Goal: Information Seeking & Learning: Learn about a topic

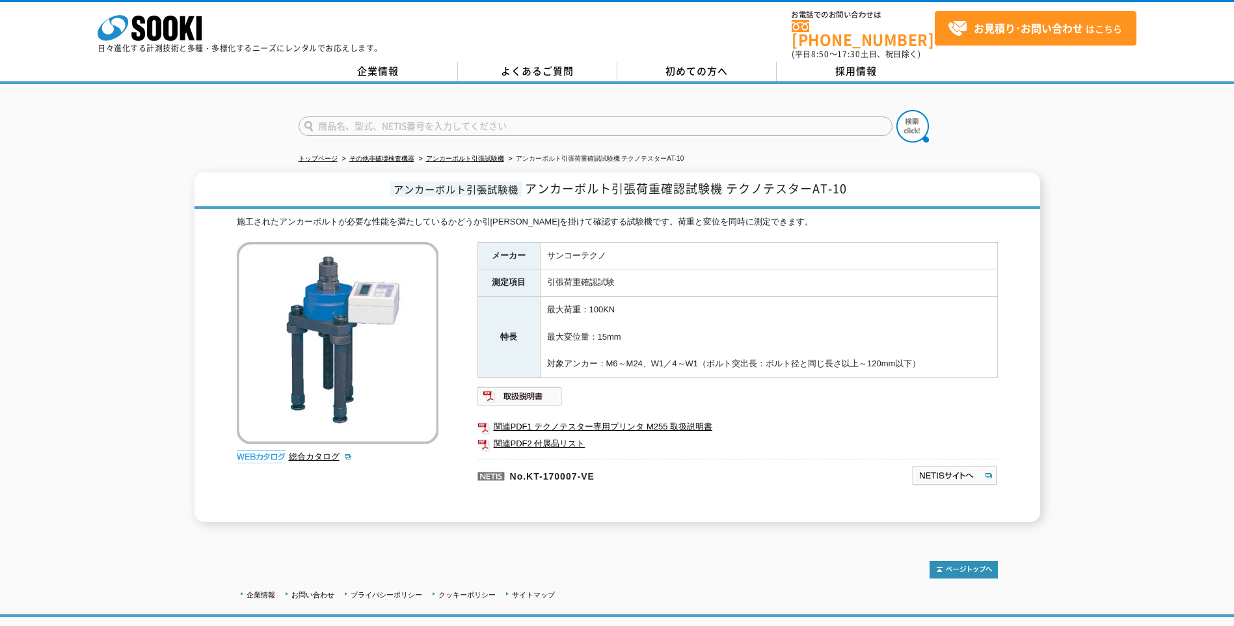
scroll to position [65, 0]
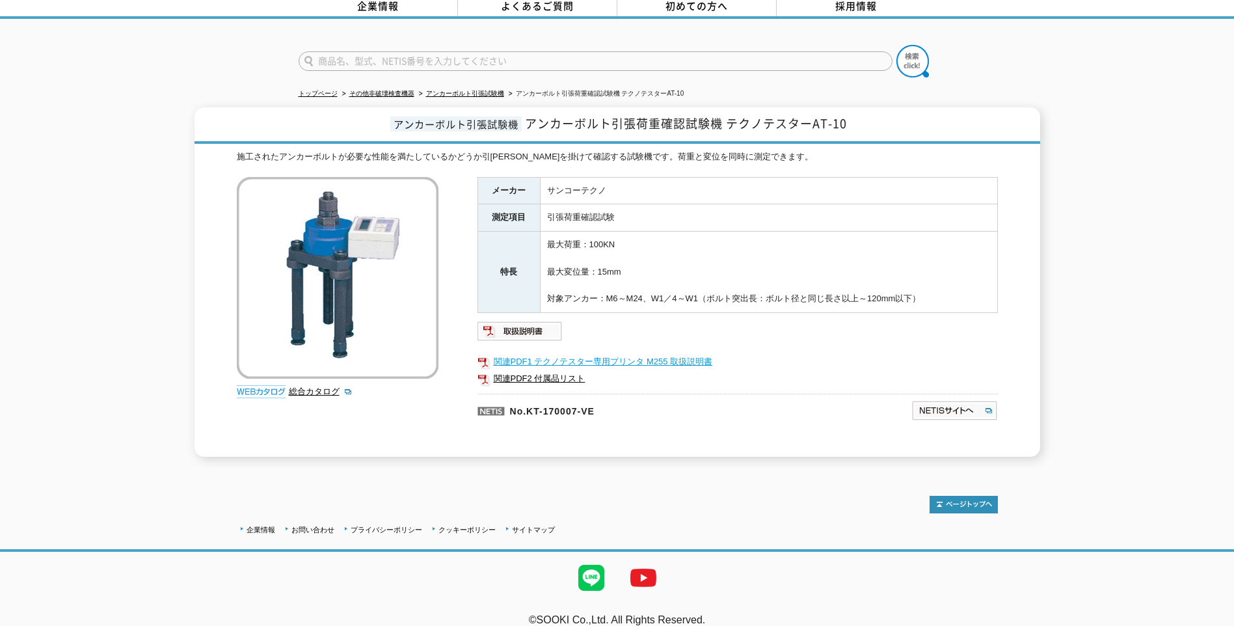
click at [566, 353] on link "関連PDF1 テクノテスター専用プリンタ M255 取扱説明書" at bounding box center [738, 361] width 520 height 17
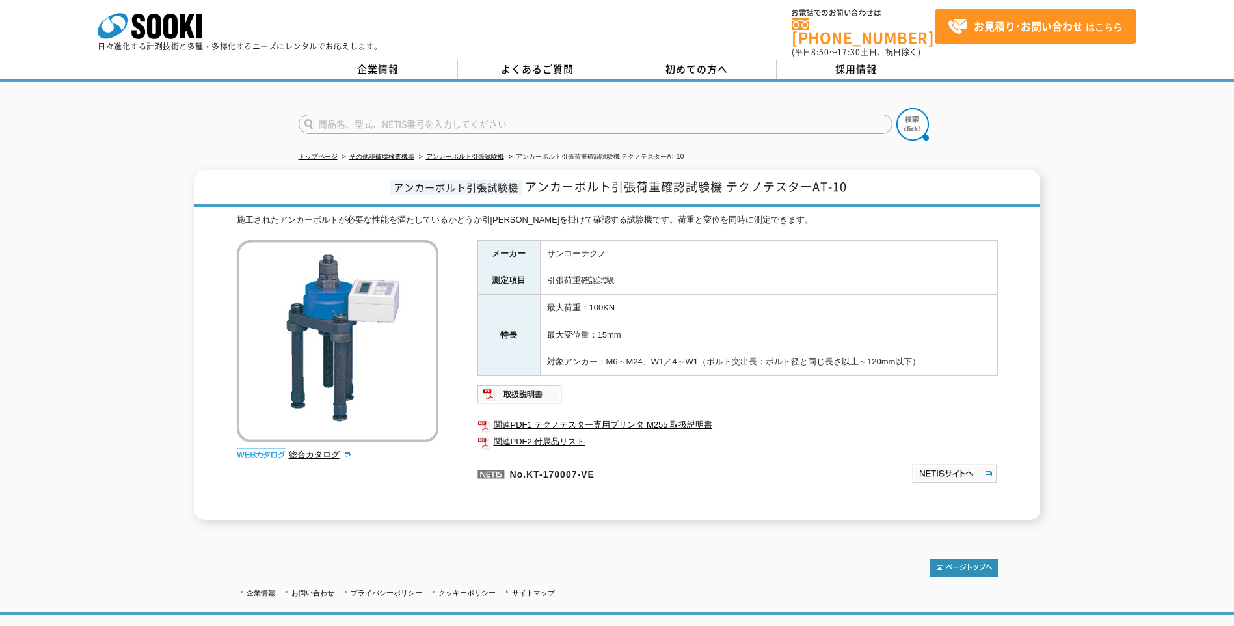
scroll to position [0, 0]
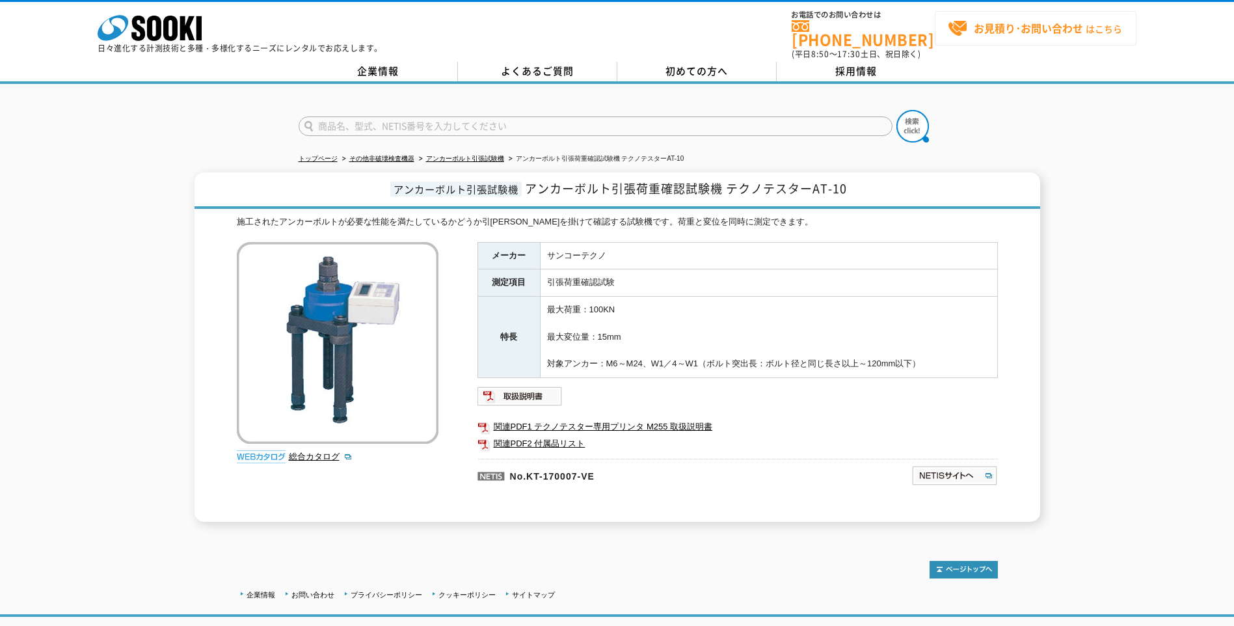
click at [1011, 27] on strong "お見積り･お問い合わせ" at bounding box center [1028, 28] width 109 height 16
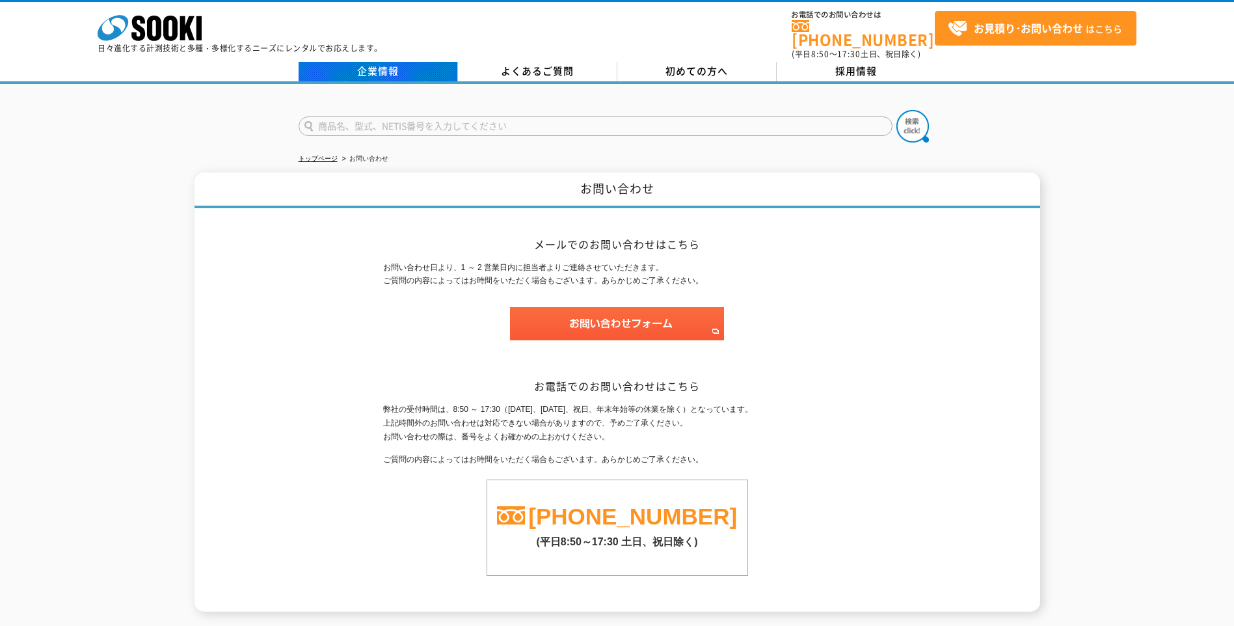
click at [390, 66] on link "企業情報" at bounding box center [378, 72] width 159 height 20
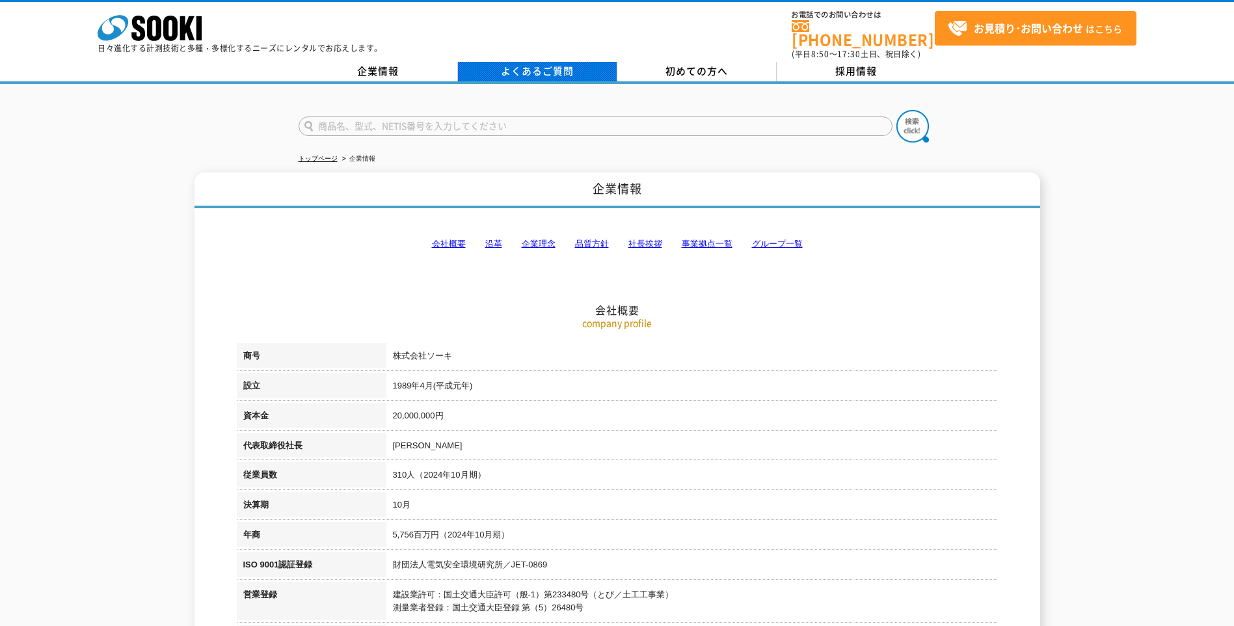
click at [530, 63] on link "よくあるご質問" at bounding box center [537, 72] width 159 height 20
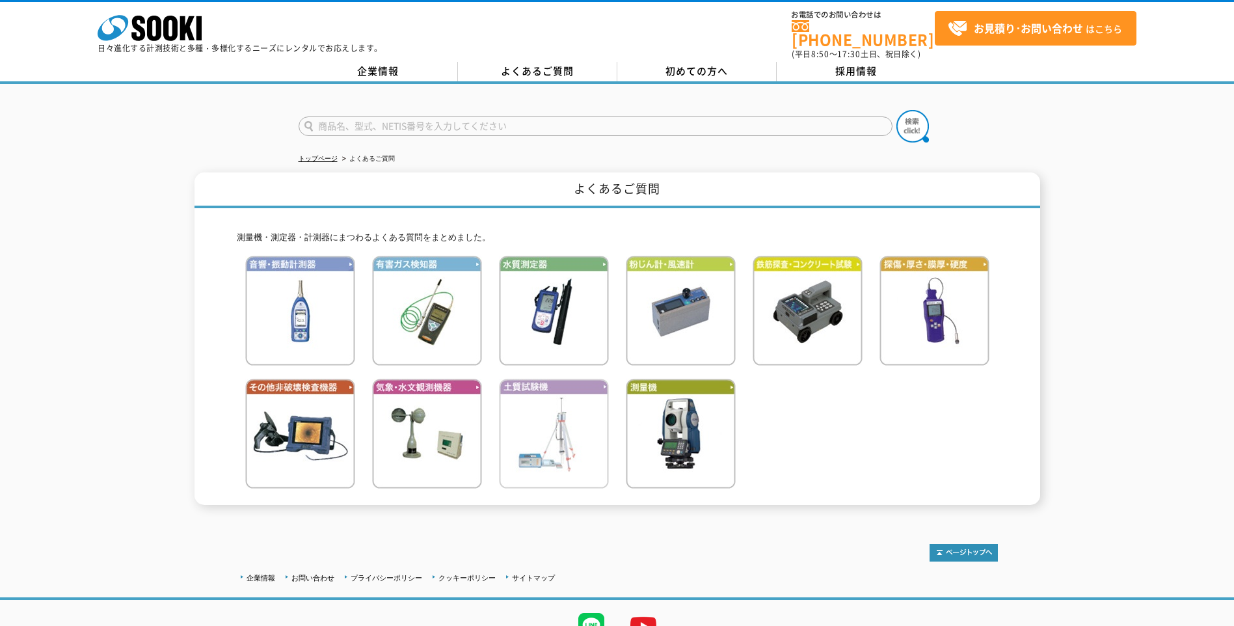
click at [527, 425] on img at bounding box center [554, 434] width 110 height 110
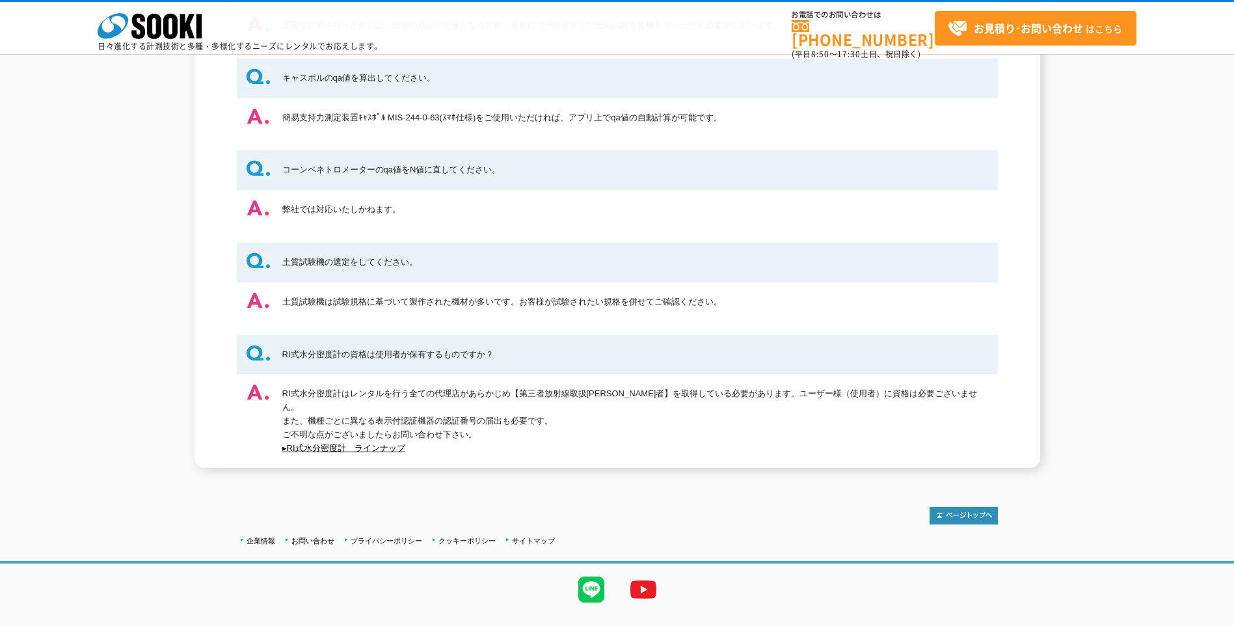
scroll to position [238, 0]
